Goal: Check status: Check status

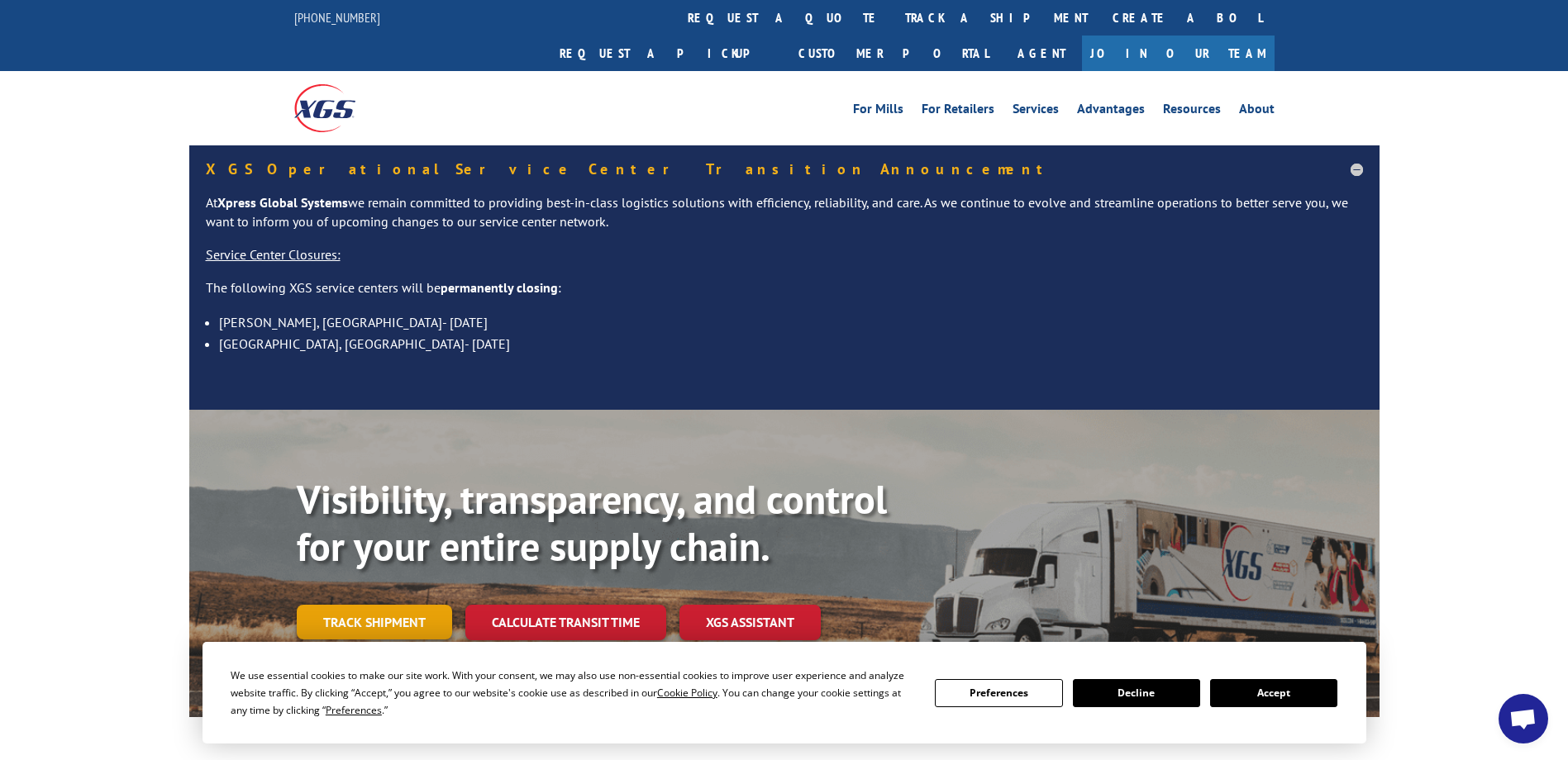
click at [380, 605] on link "Track shipment" at bounding box center [374, 622] width 156 height 35
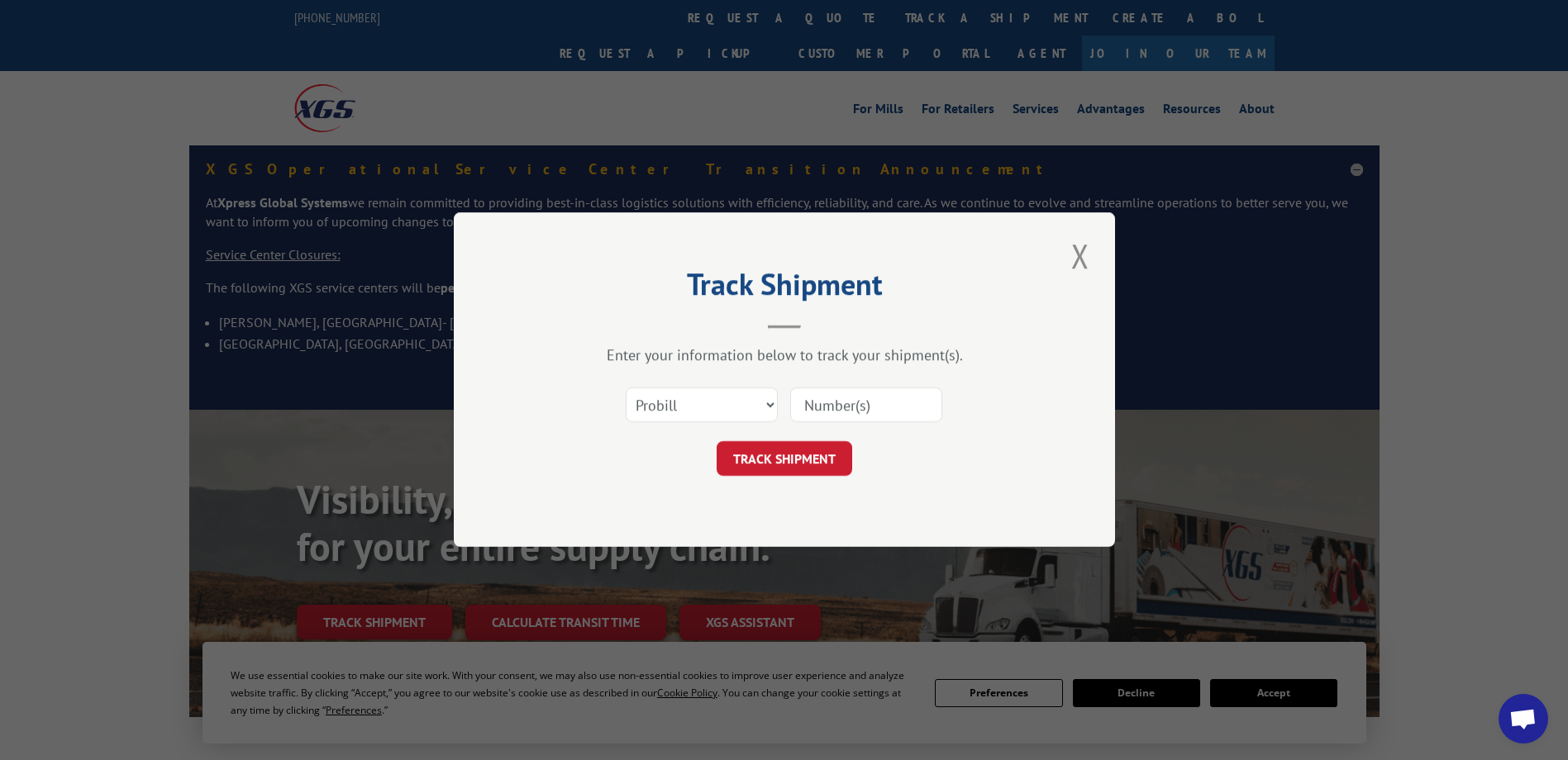
click at [819, 414] on input at bounding box center [866, 405] width 152 height 35
paste input "17511309"
type input "17511309"
click at [783, 459] on button "TRACK SHIPMENT" at bounding box center [784, 459] width 136 height 35
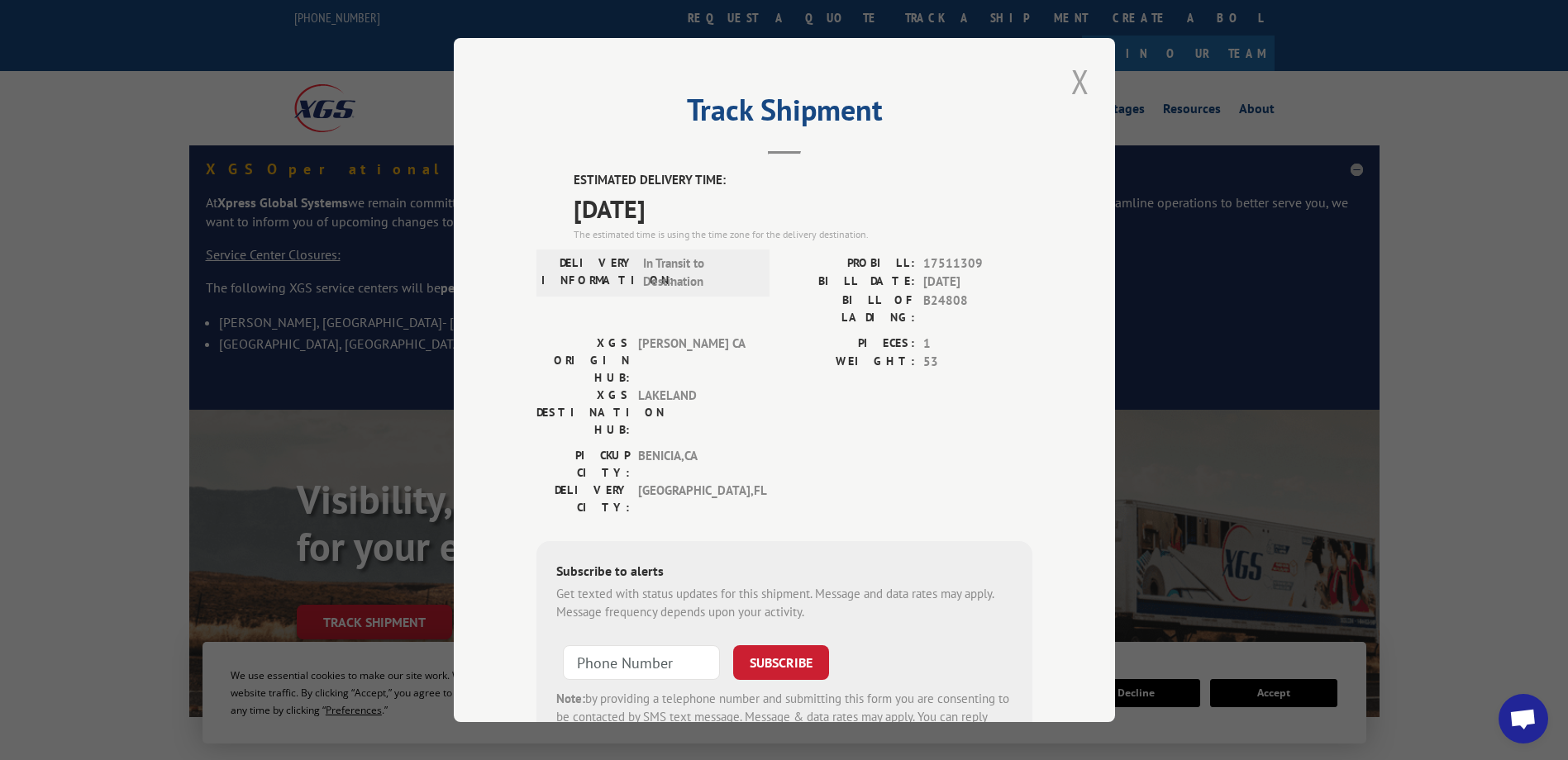
click at [1071, 79] on button "Close modal" at bounding box center [1080, 81] width 28 height 45
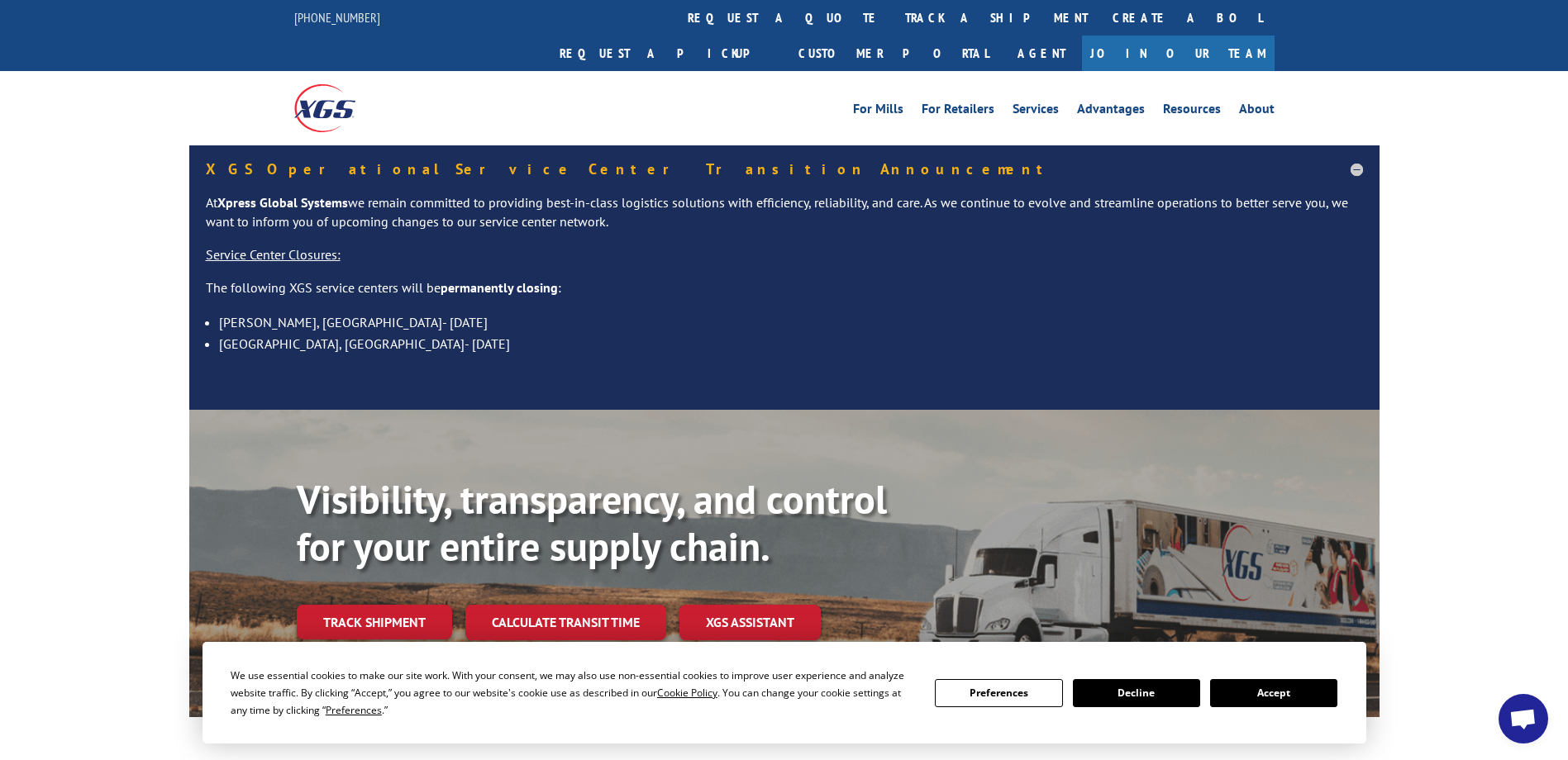
click at [1500, 145] on div "XGS Operational Service Center Transition Announcement At Xpress Global Systems…" at bounding box center [784, 278] width 1568 height 264
